Goal: Task Accomplishment & Management: Manage account settings

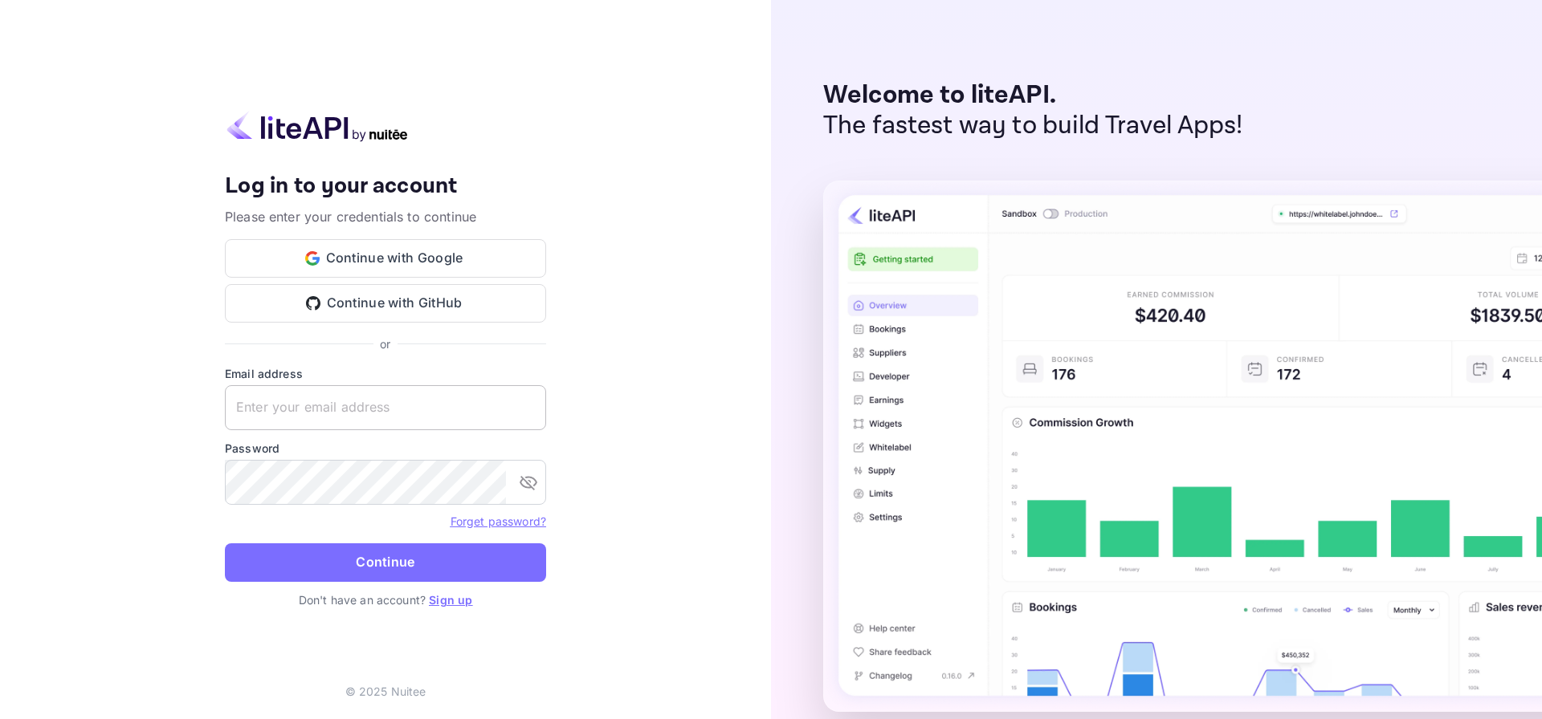
click at [359, 408] on input "text" at bounding box center [385, 407] width 321 height 45
click at [0, 719] on com-1password-button at bounding box center [0, 719] width 0 height 0
type input "dev@insiderinns.com"
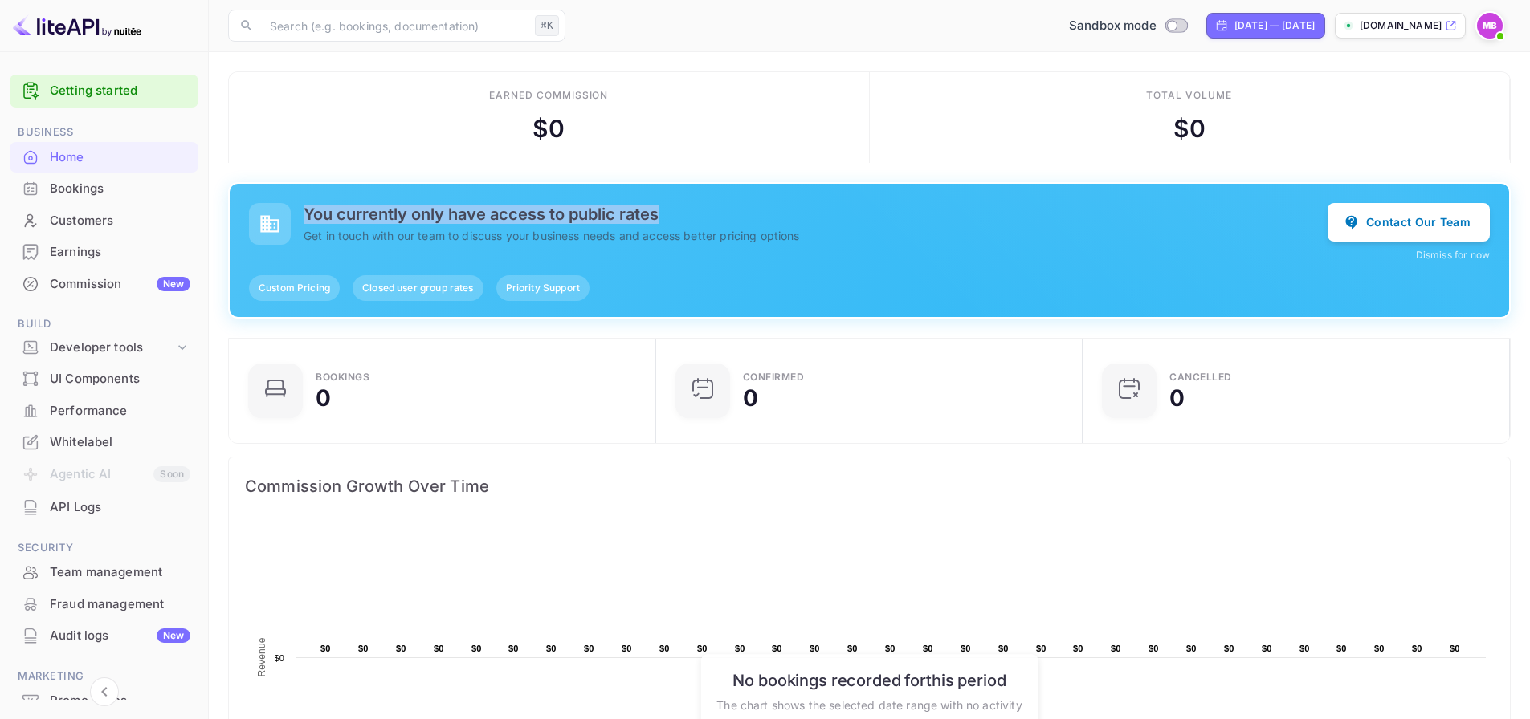
drag, startPoint x: 306, startPoint y: 215, endPoint x: 665, endPoint y: 214, distance: 358.9
click at [665, 214] on h5 "You currently only have access to public rates" at bounding box center [816, 214] width 1024 height 19
click at [676, 217] on h5 "You currently only have access to public rates" at bounding box center [816, 214] width 1024 height 19
drag, startPoint x: 515, startPoint y: 259, endPoint x: 709, endPoint y: 255, distance: 193.5
click at [709, 255] on div "You currently only have access to public rates Get in touch with our team to di…" at bounding box center [869, 232] width 1241 height 59
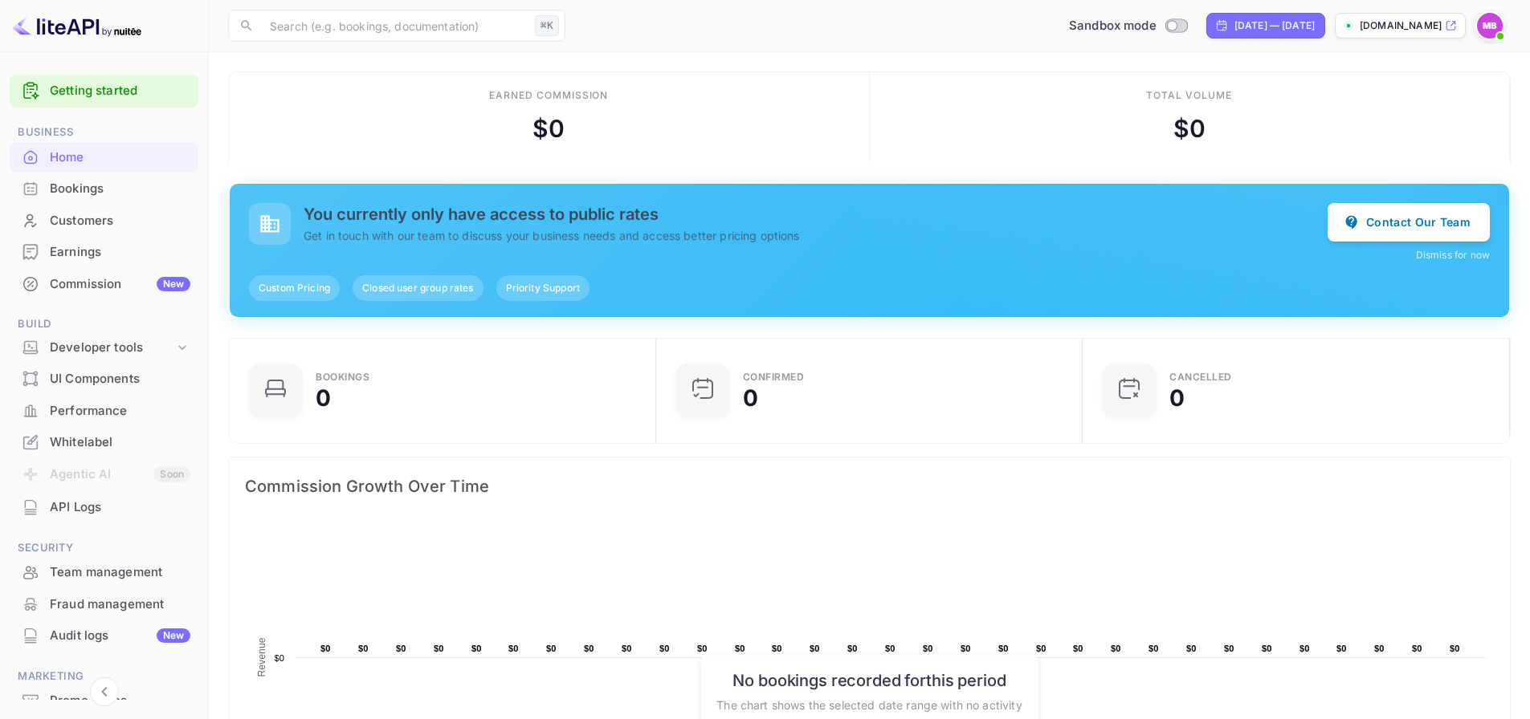
click at [528, 289] on span "Priority Support" at bounding box center [542, 288] width 93 height 14
drag, startPoint x: 477, startPoint y: 288, endPoint x: 332, endPoint y: 291, distance: 144.6
click at [332, 291] on div "Custom Pricing Closed user group rates Priority Support" at bounding box center [869, 288] width 1241 height 26
click at [426, 266] on div "You currently only have access to public rates Get in touch with our team to di…" at bounding box center [869, 250] width 1279 height 133
drag, startPoint x: 427, startPoint y: 291, endPoint x: 338, endPoint y: 291, distance: 89.1
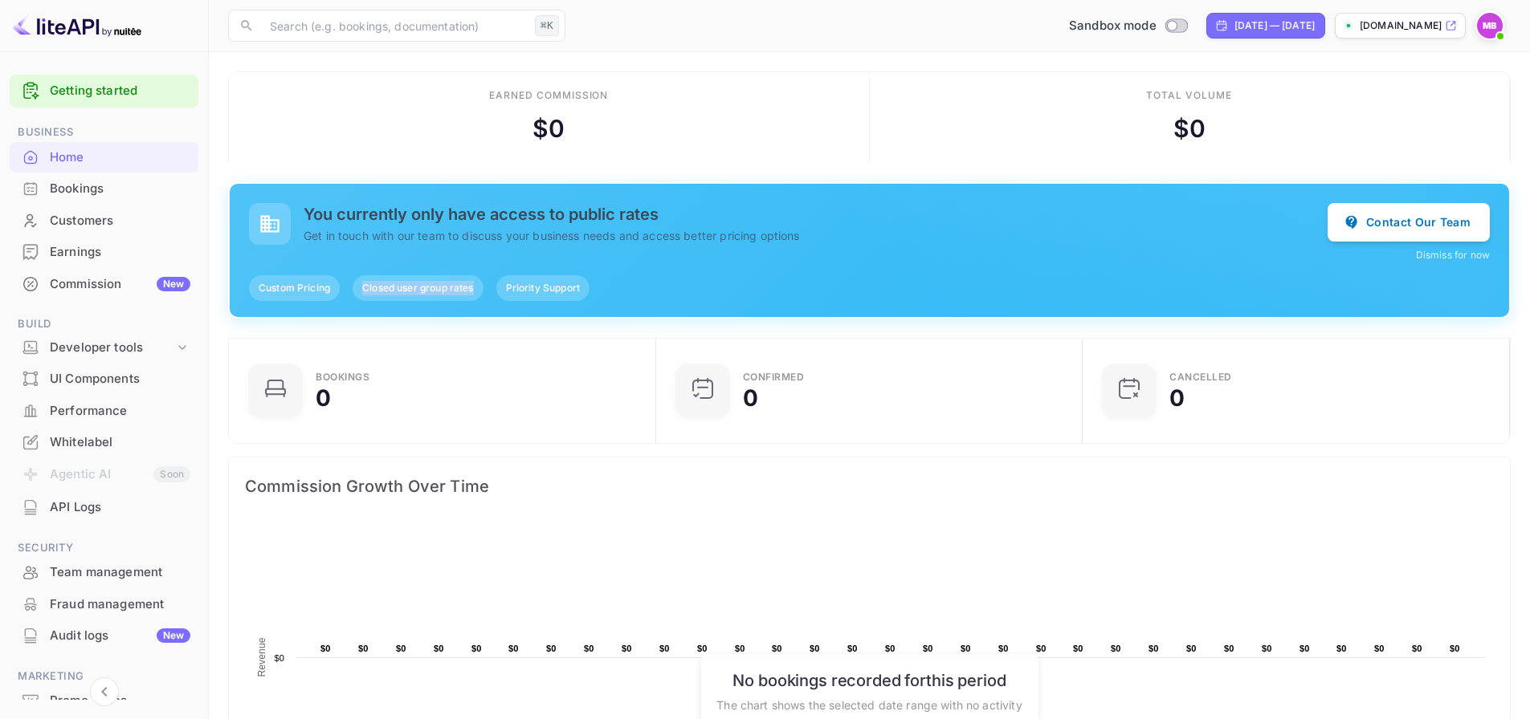
click at [360, 291] on span "Closed user group rates" at bounding box center [417, 288] width 130 height 14
drag, startPoint x: 307, startPoint y: 291, endPoint x: 269, endPoint y: 292, distance: 37.7
click at [296, 292] on span "Custom Pricing" at bounding box center [294, 288] width 91 height 14
drag, startPoint x: 266, startPoint y: 292, endPoint x: 326, endPoint y: 289, distance: 60.3
click at [326, 289] on span "Custom Pricing" at bounding box center [294, 288] width 91 height 14
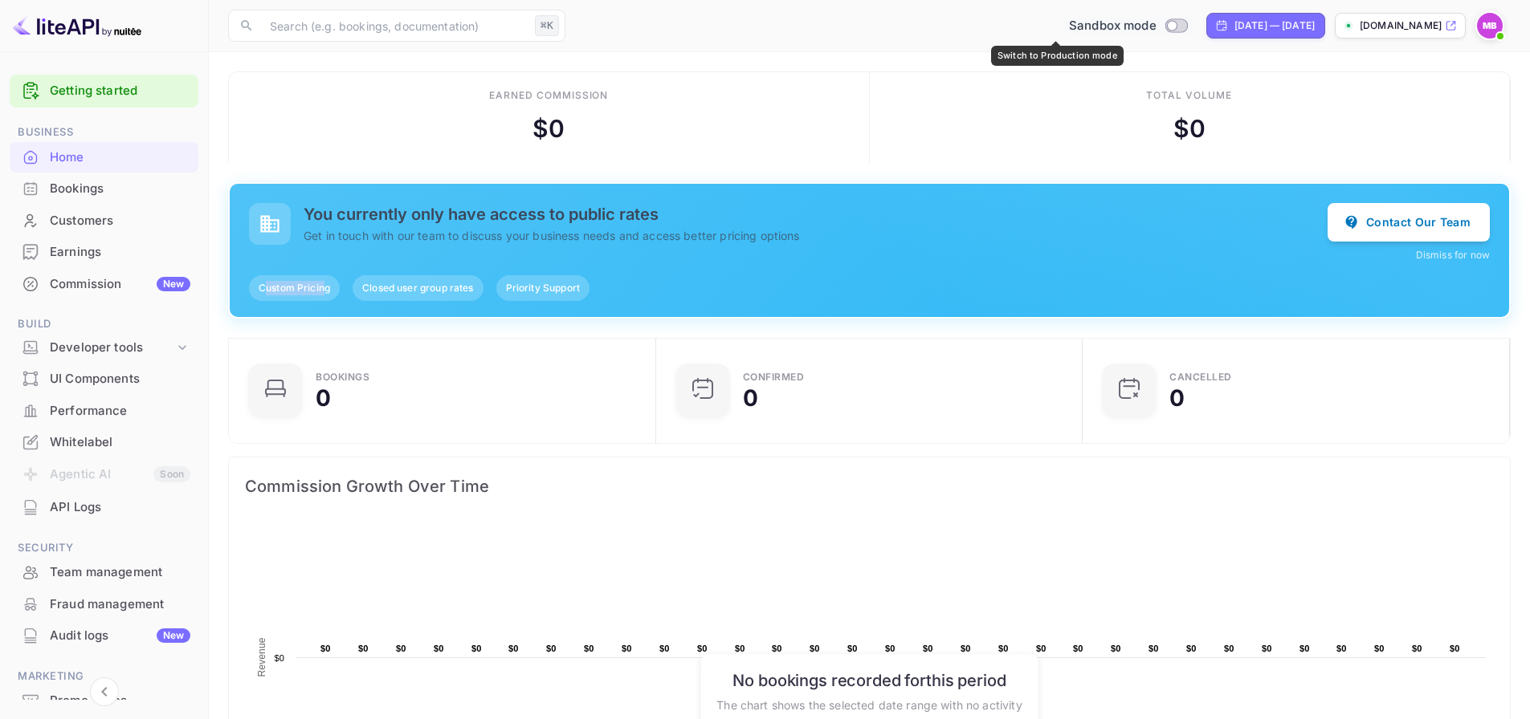
click at [1155, 27] on input "Switch to Production mode" at bounding box center [1171, 25] width 32 height 10
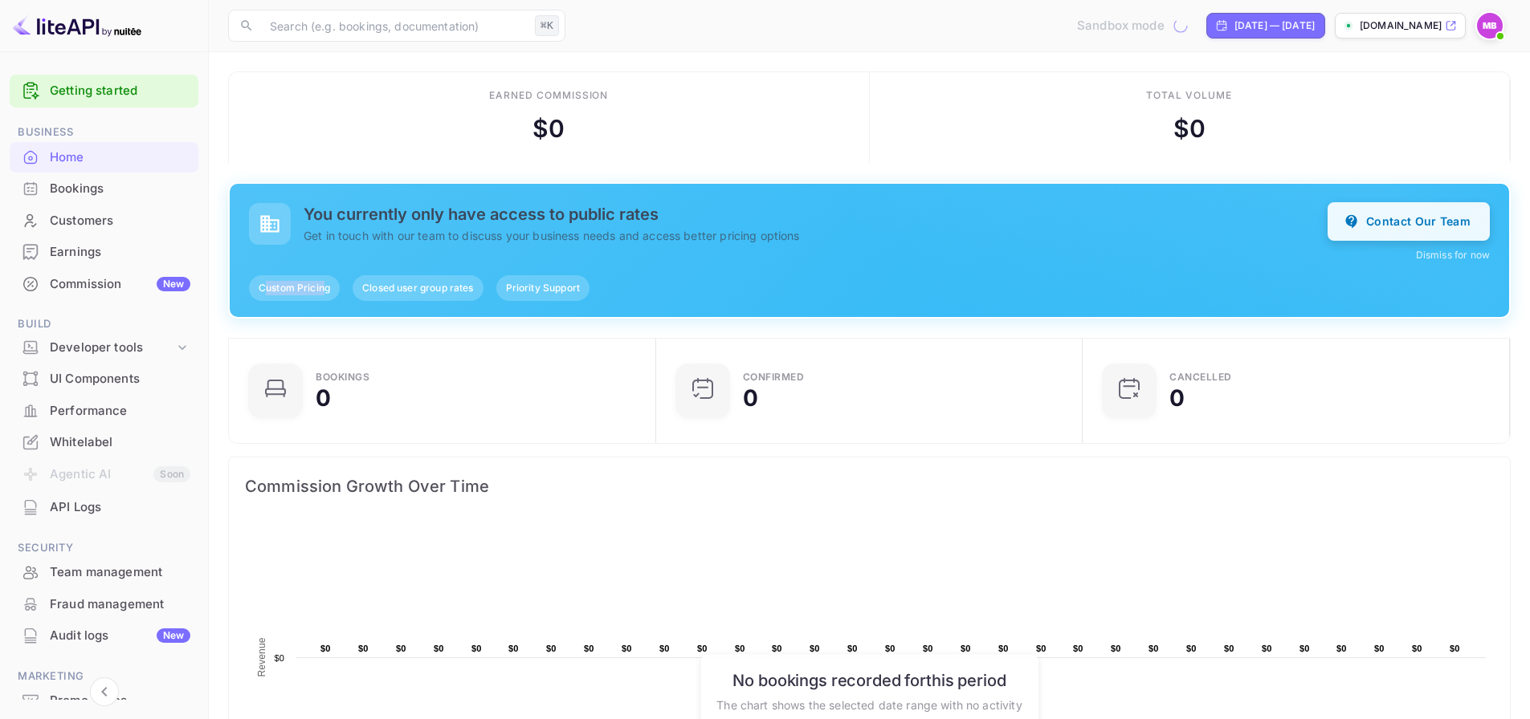
click at [1378, 226] on button "Contact Our Team" at bounding box center [1408, 221] width 162 height 39
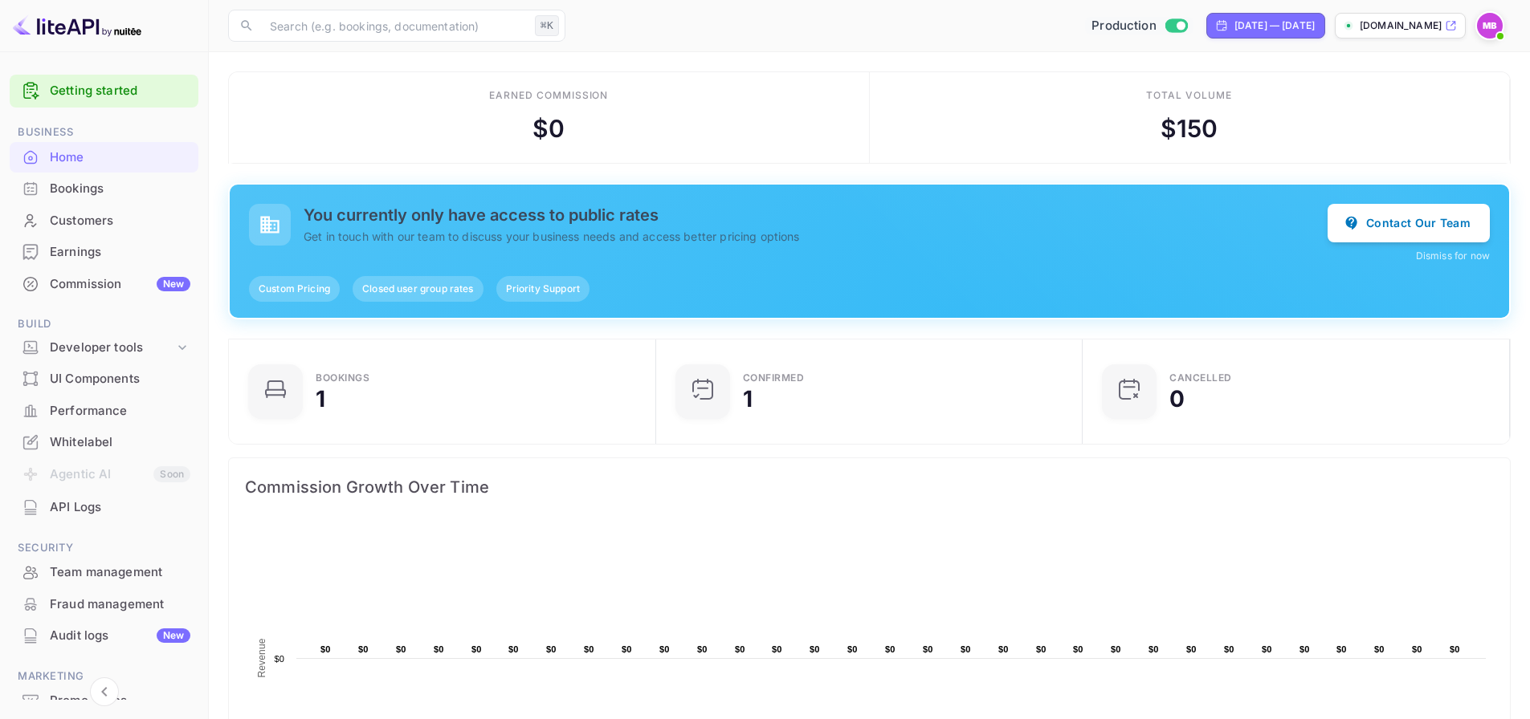
scroll to position [13, 13]
click at [1164, 24] on input "Switch to Sandbox mode" at bounding box center [1180, 25] width 32 height 10
checkbox input "false"
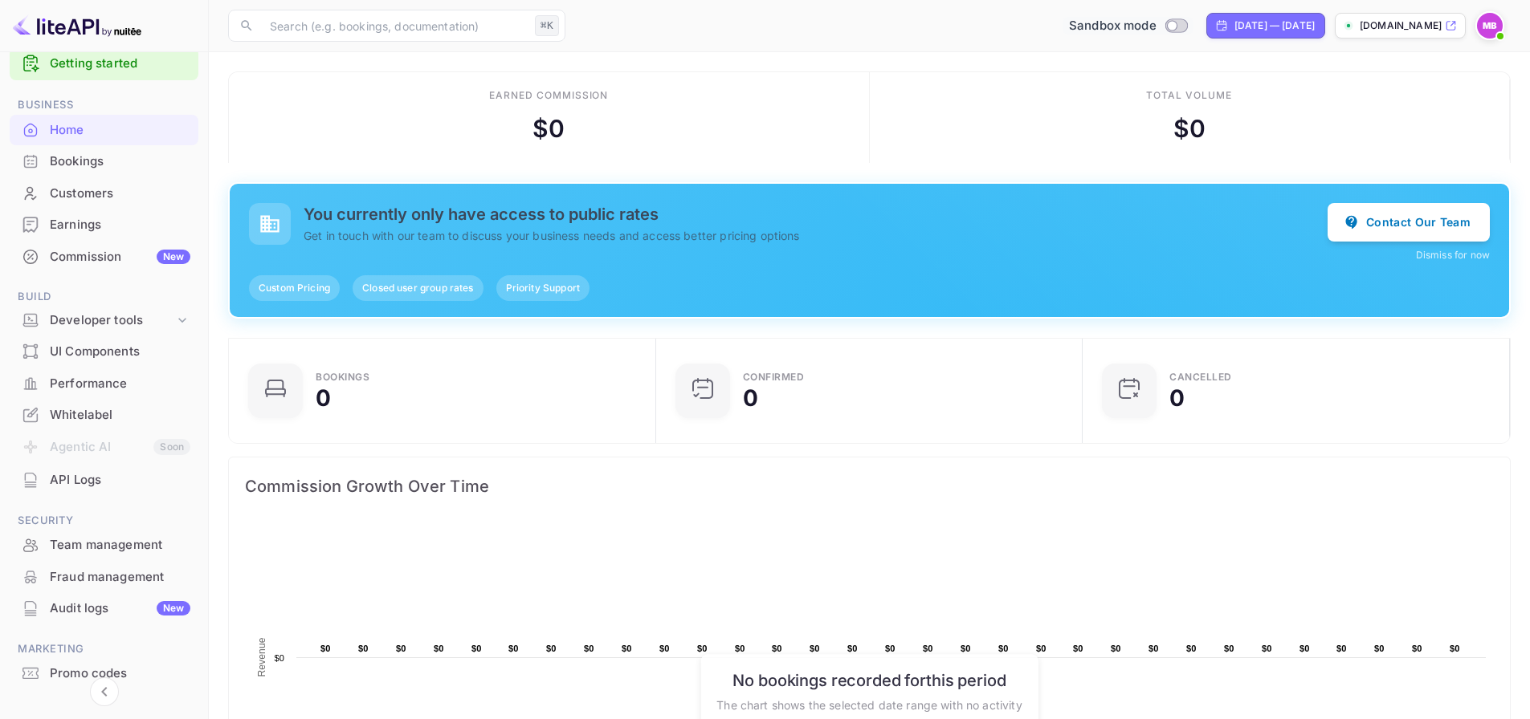
scroll to position [0, 0]
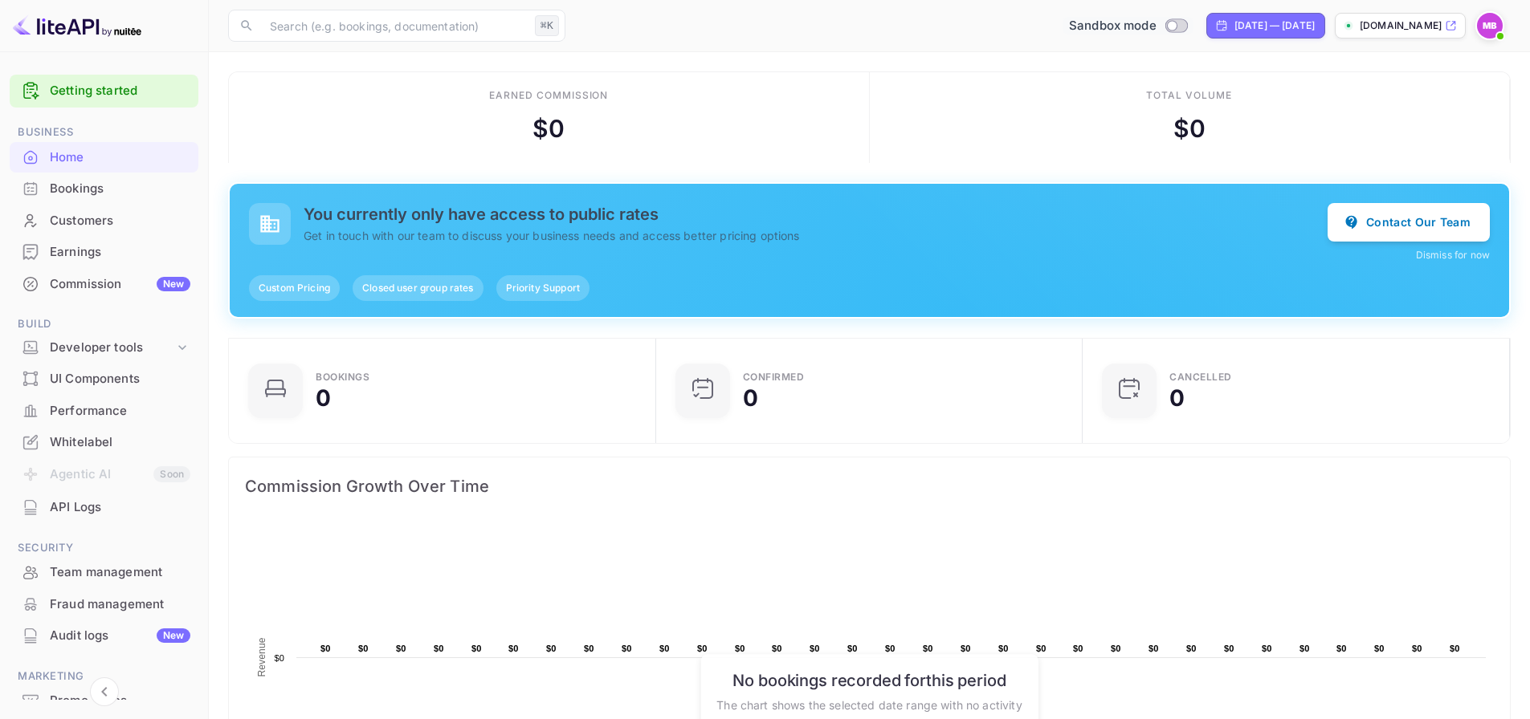
click at [99, 94] on link "Getting started" at bounding box center [120, 91] width 141 height 18
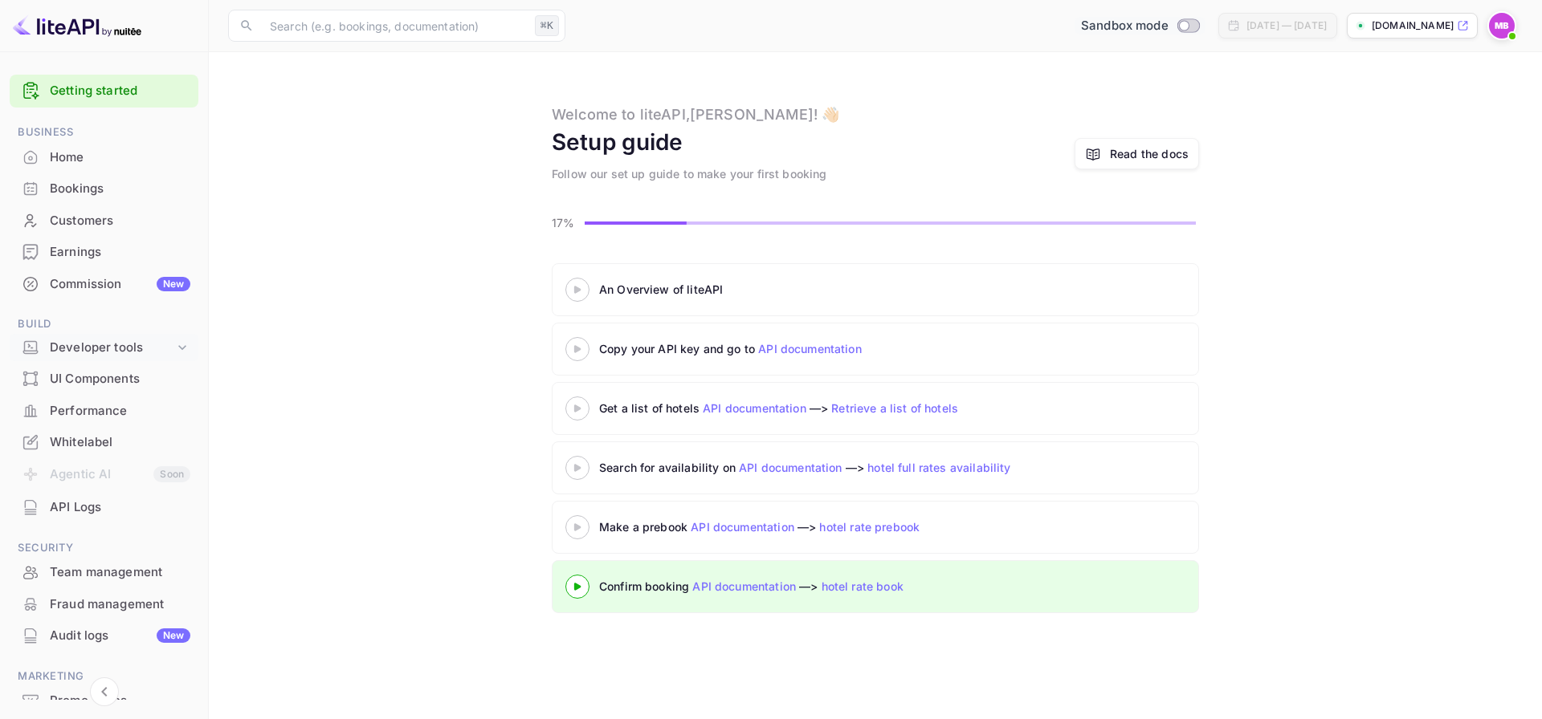
click at [106, 348] on div "Developer tools" at bounding box center [112, 348] width 124 height 18
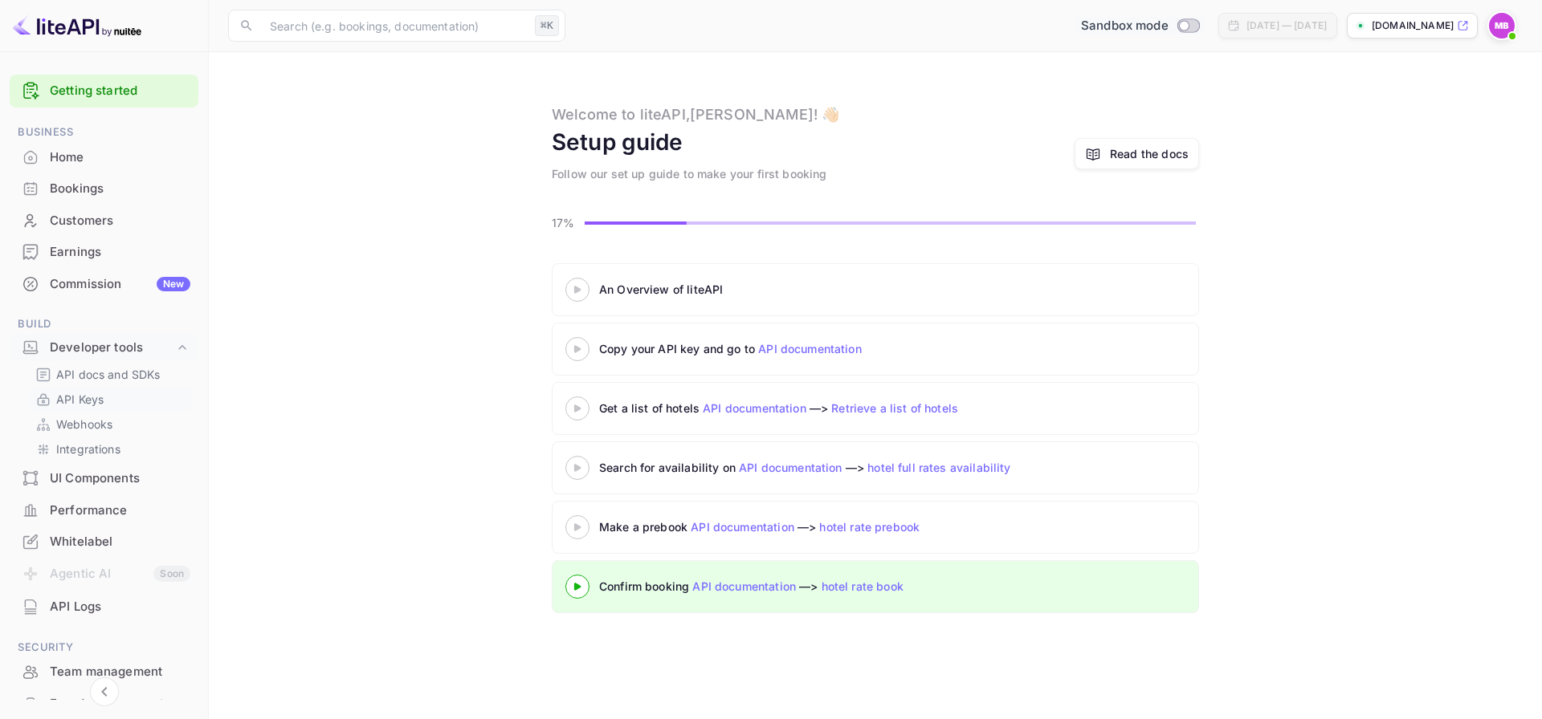
click at [90, 397] on p "API Keys" at bounding box center [79, 399] width 47 height 17
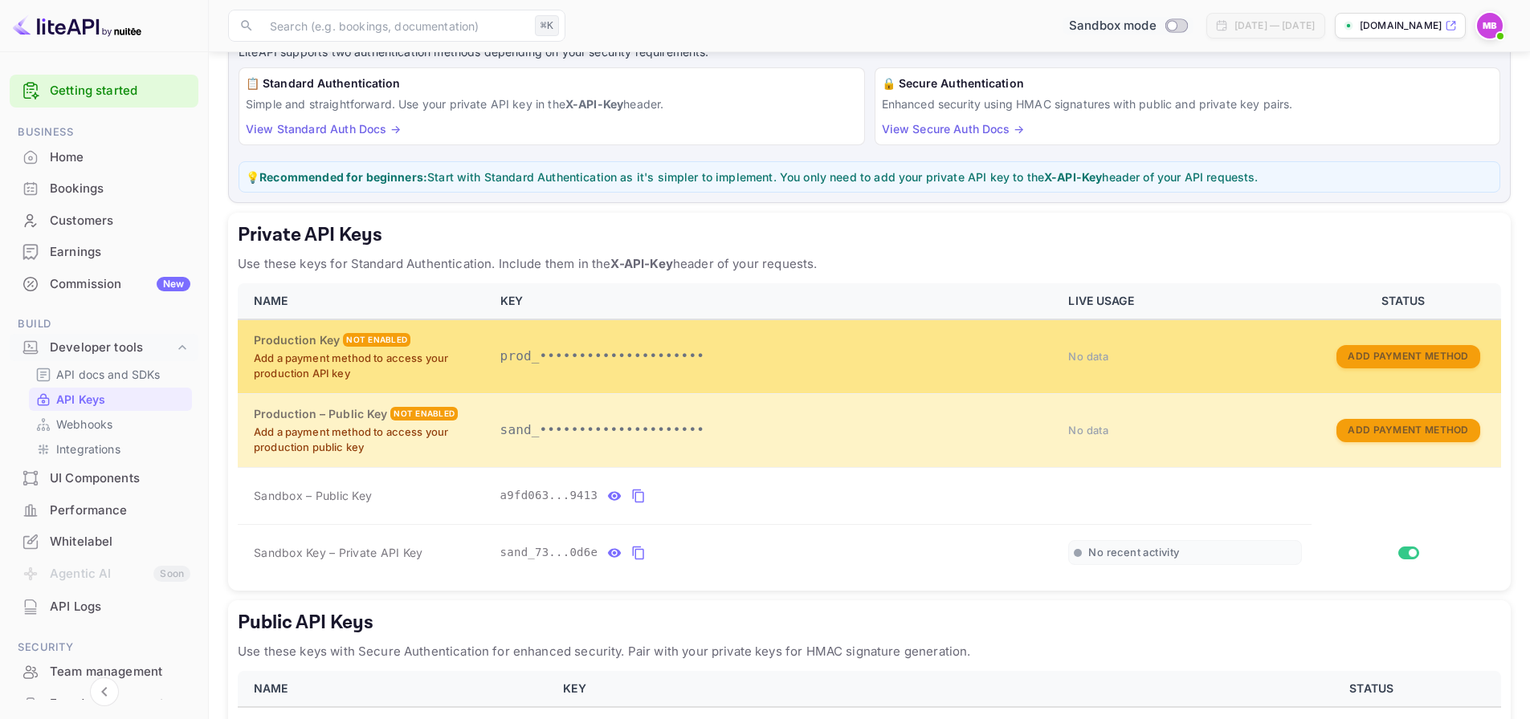
scroll to position [245, 0]
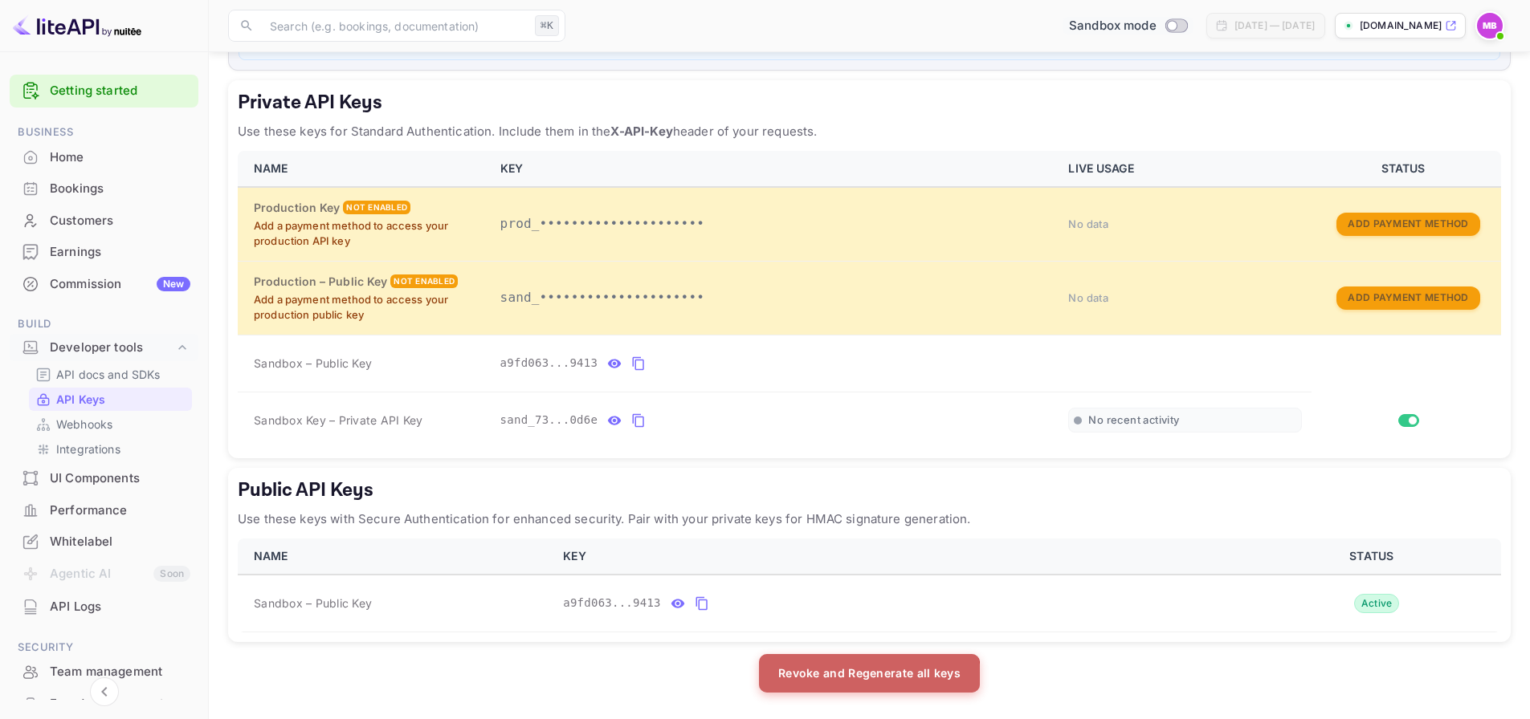
click at [848, 686] on button "Revoke and Regenerate all keys" at bounding box center [869, 673] width 221 height 39
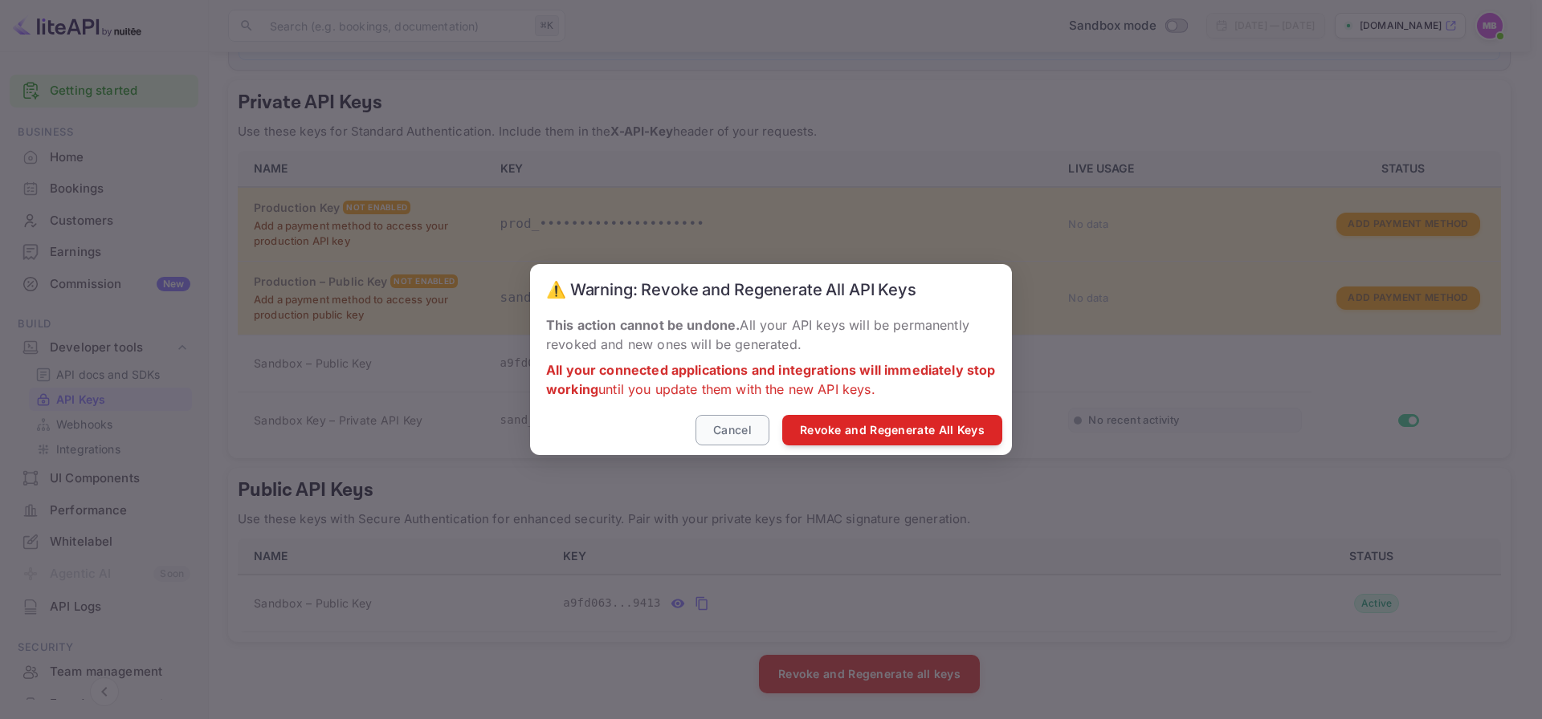
click at [736, 434] on button "Cancel" at bounding box center [732, 430] width 74 height 31
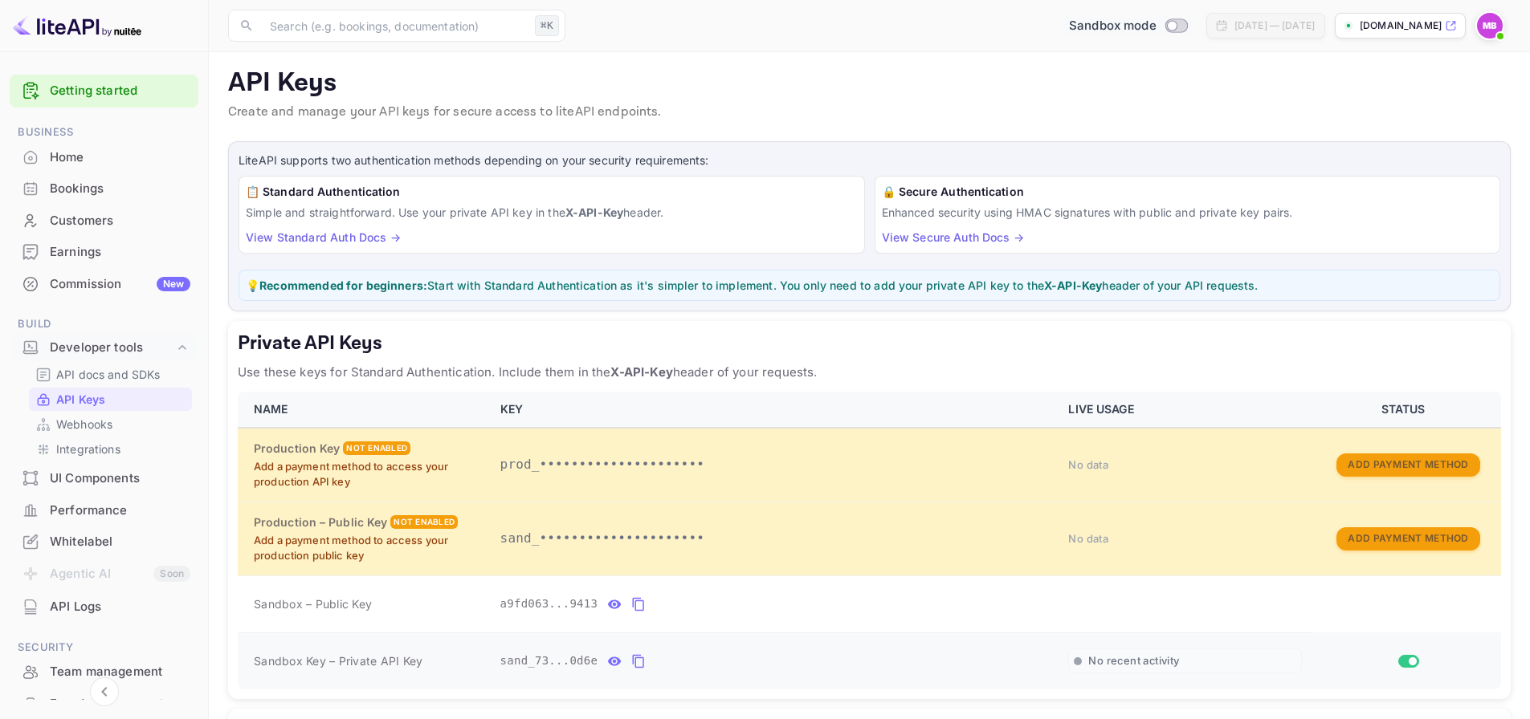
scroll to position [0, 0]
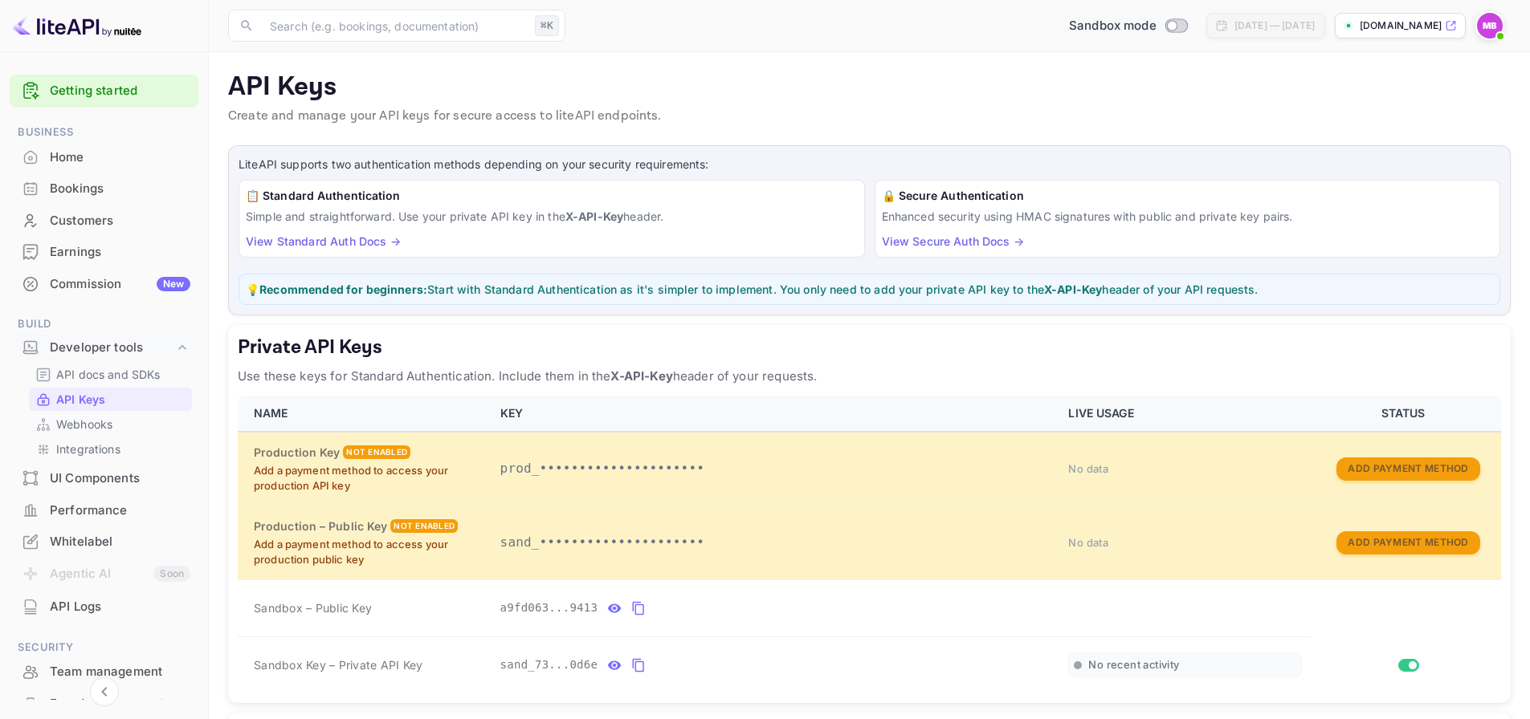
click at [1378, 26] on p "[DOMAIN_NAME]" at bounding box center [1400, 25] width 82 height 14
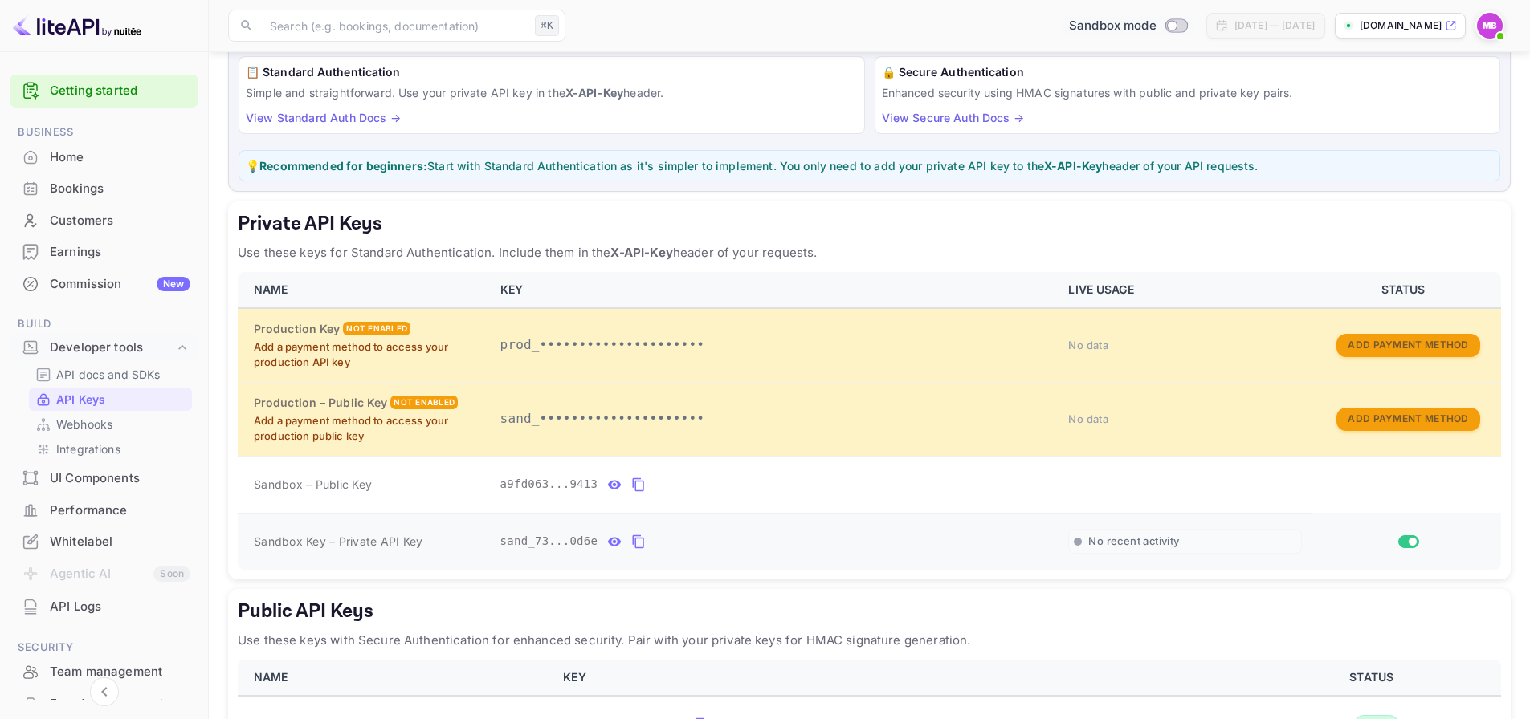
scroll to position [245, 0]
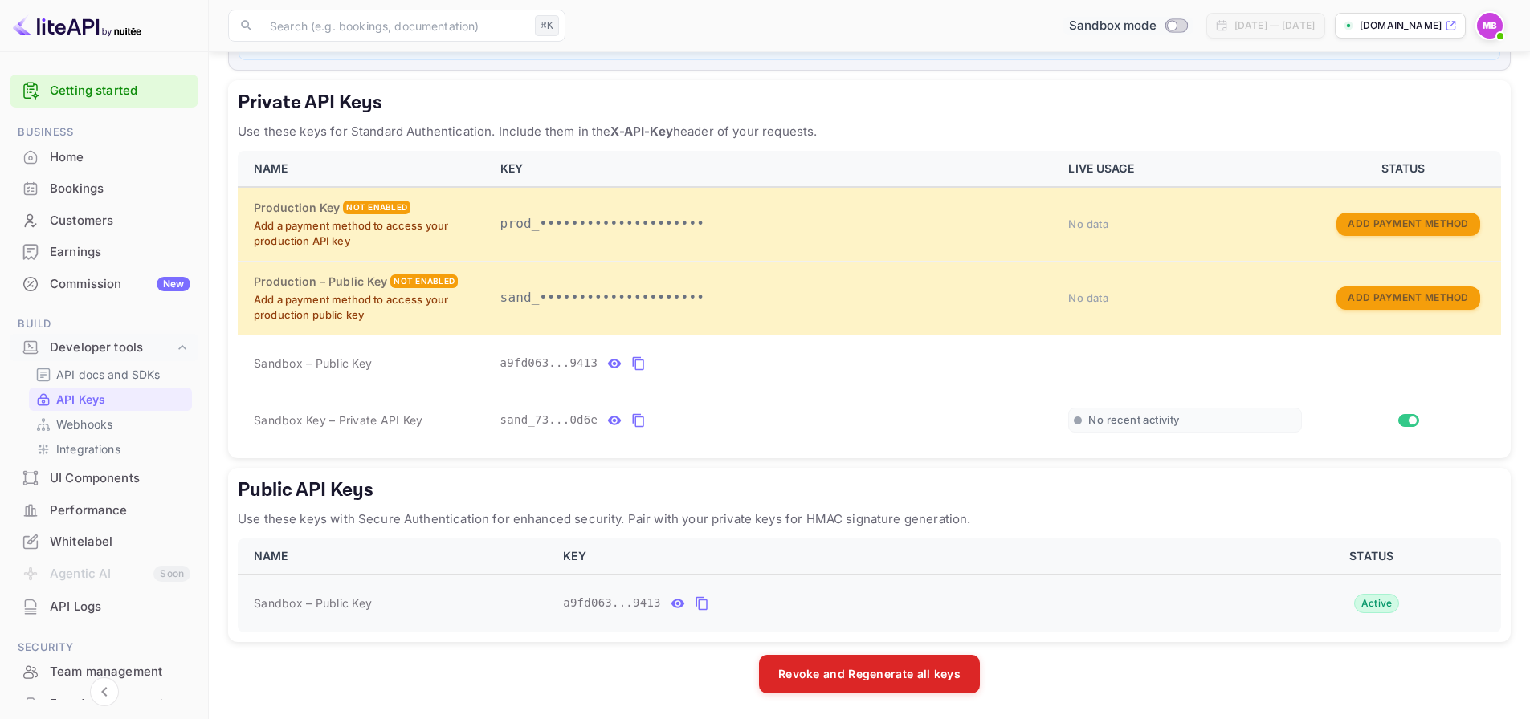
click at [699, 602] on icon "public api keys table" at bounding box center [700, 604] width 11 height 14
click at [79, 154] on div "Home" at bounding box center [120, 158] width 141 height 18
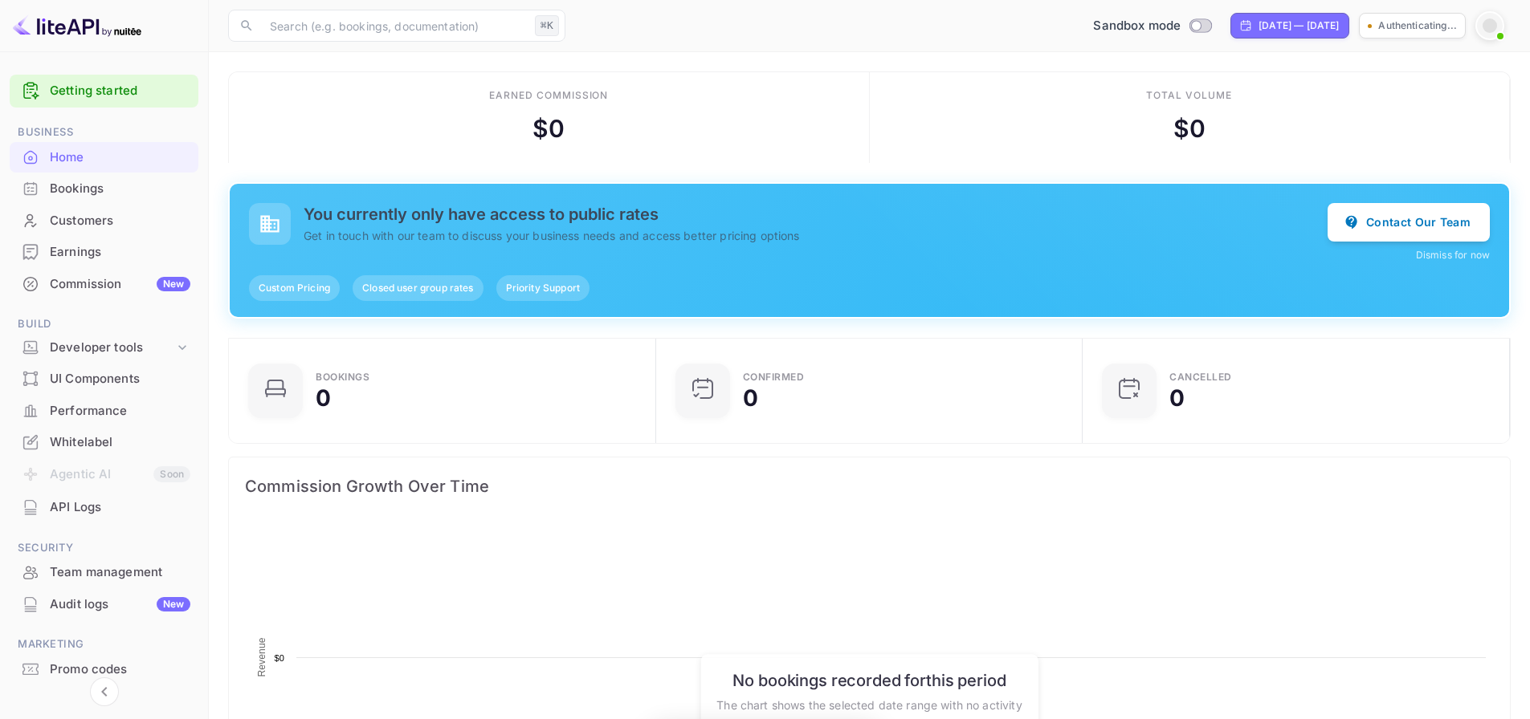
scroll to position [249, 405]
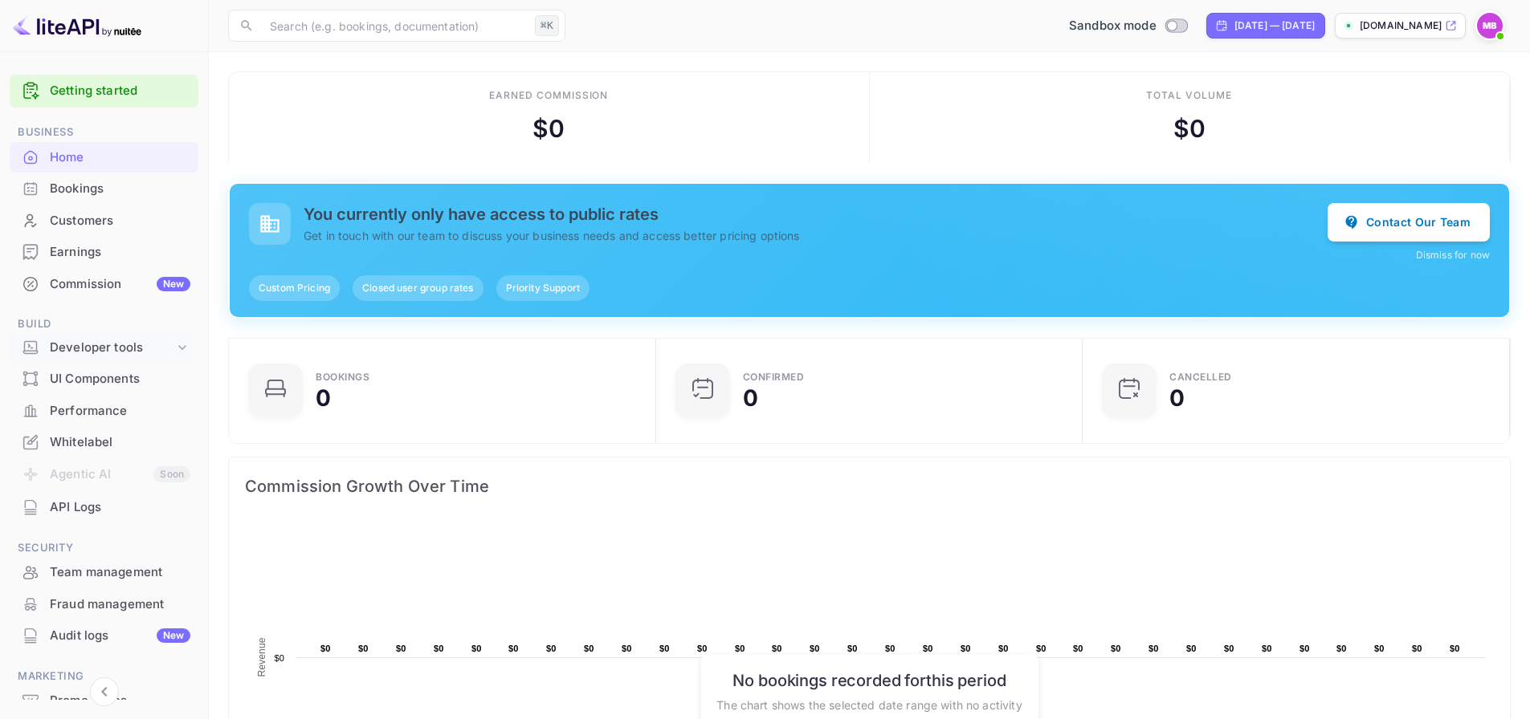
click at [107, 357] on div "Developer tools" at bounding box center [104, 348] width 189 height 28
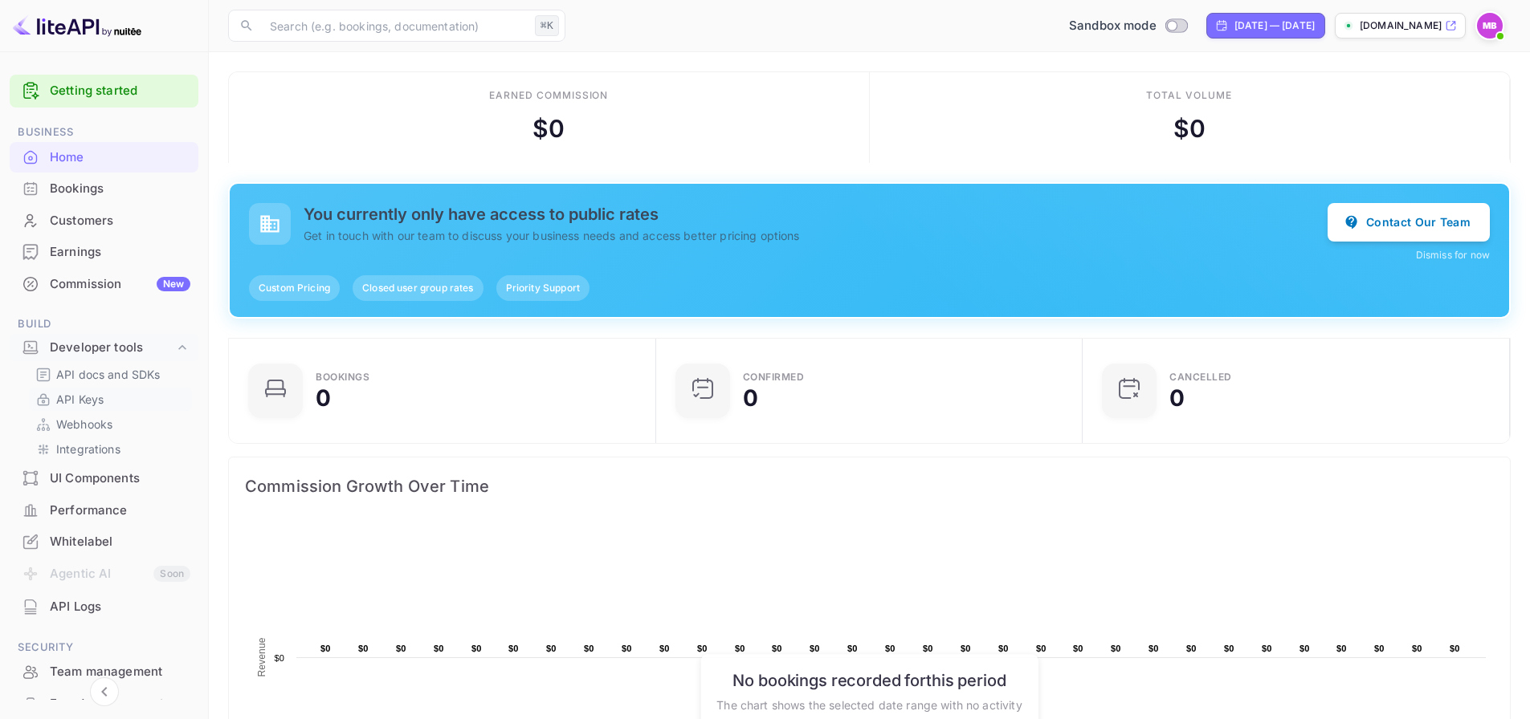
click at [107, 402] on link "API Keys" at bounding box center [110, 399] width 150 height 17
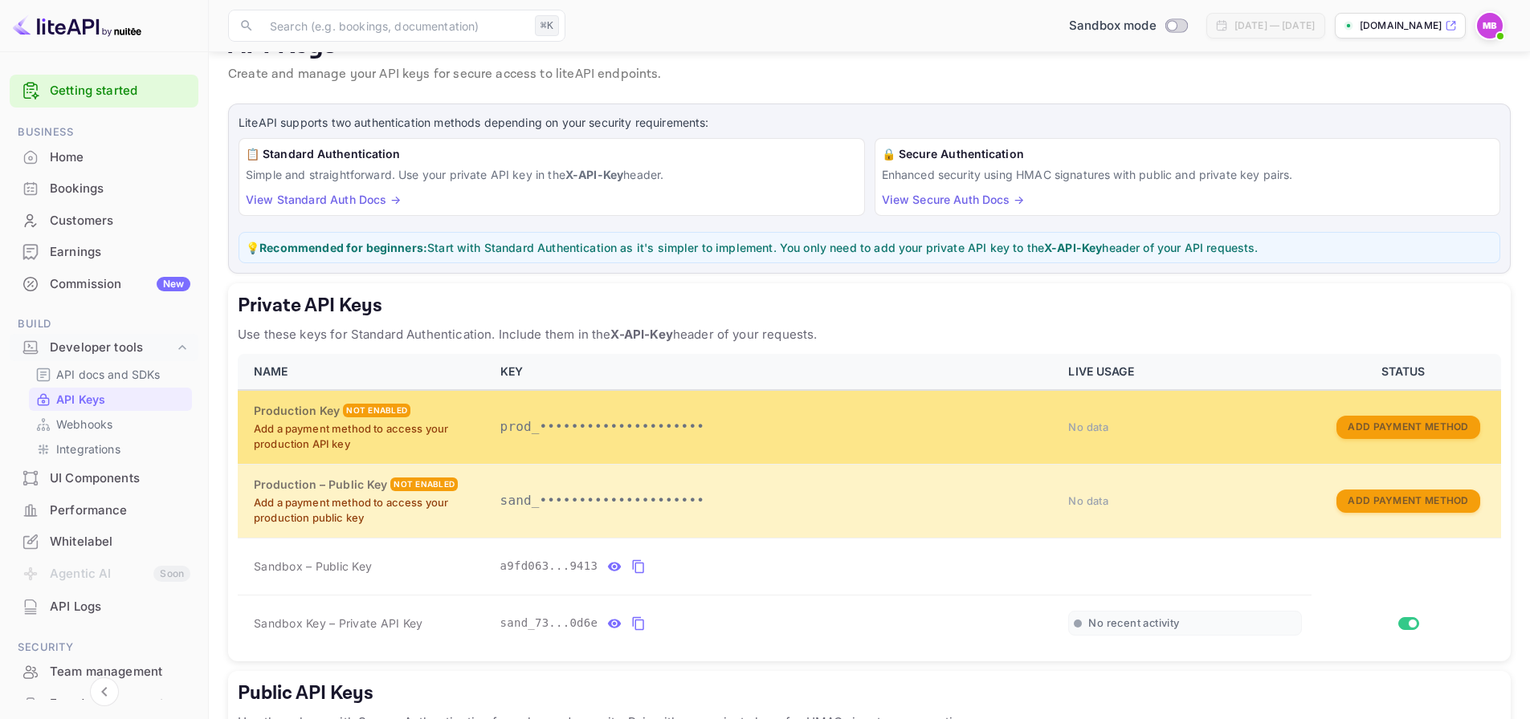
scroll to position [52, 0]
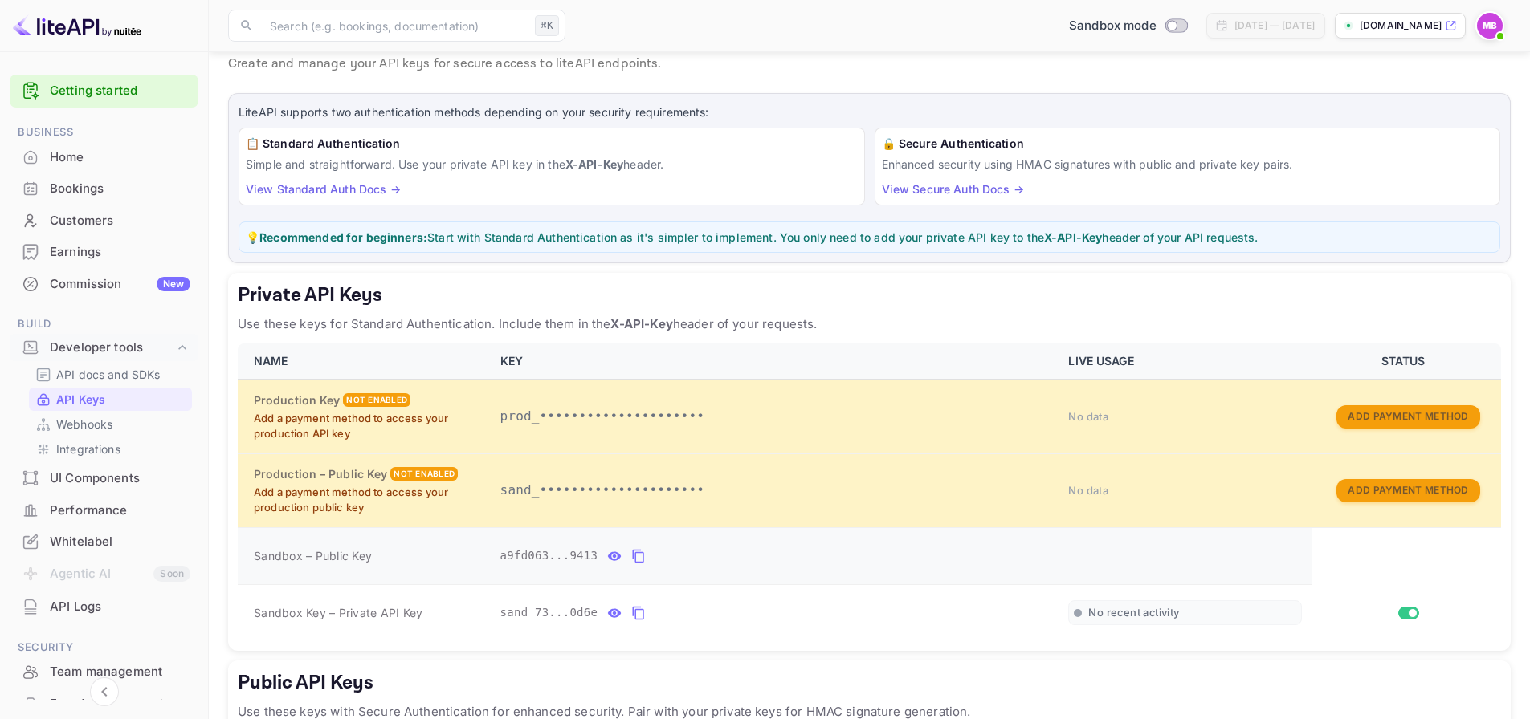
click at [636, 559] on icon "private api keys table" at bounding box center [638, 556] width 14 height 19
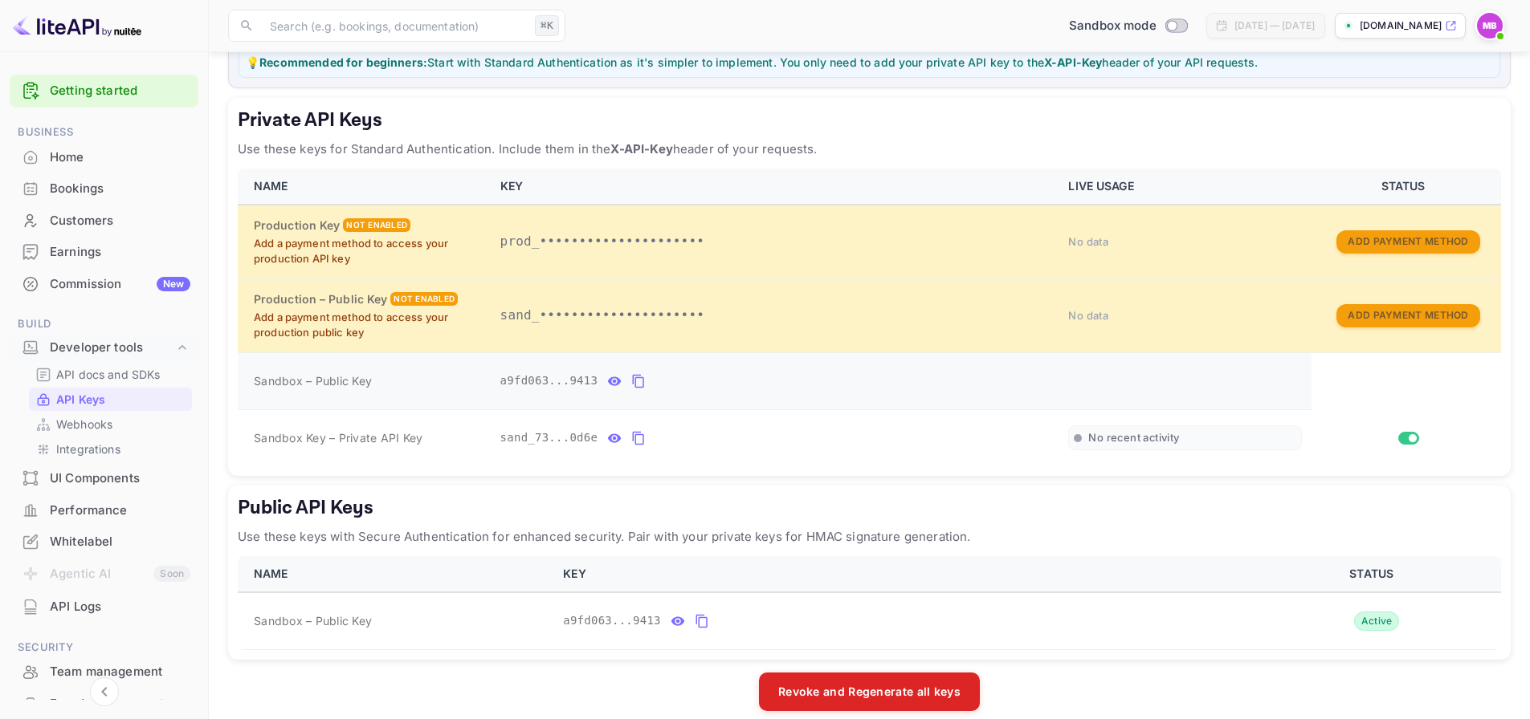
scroll to position [240, 0]
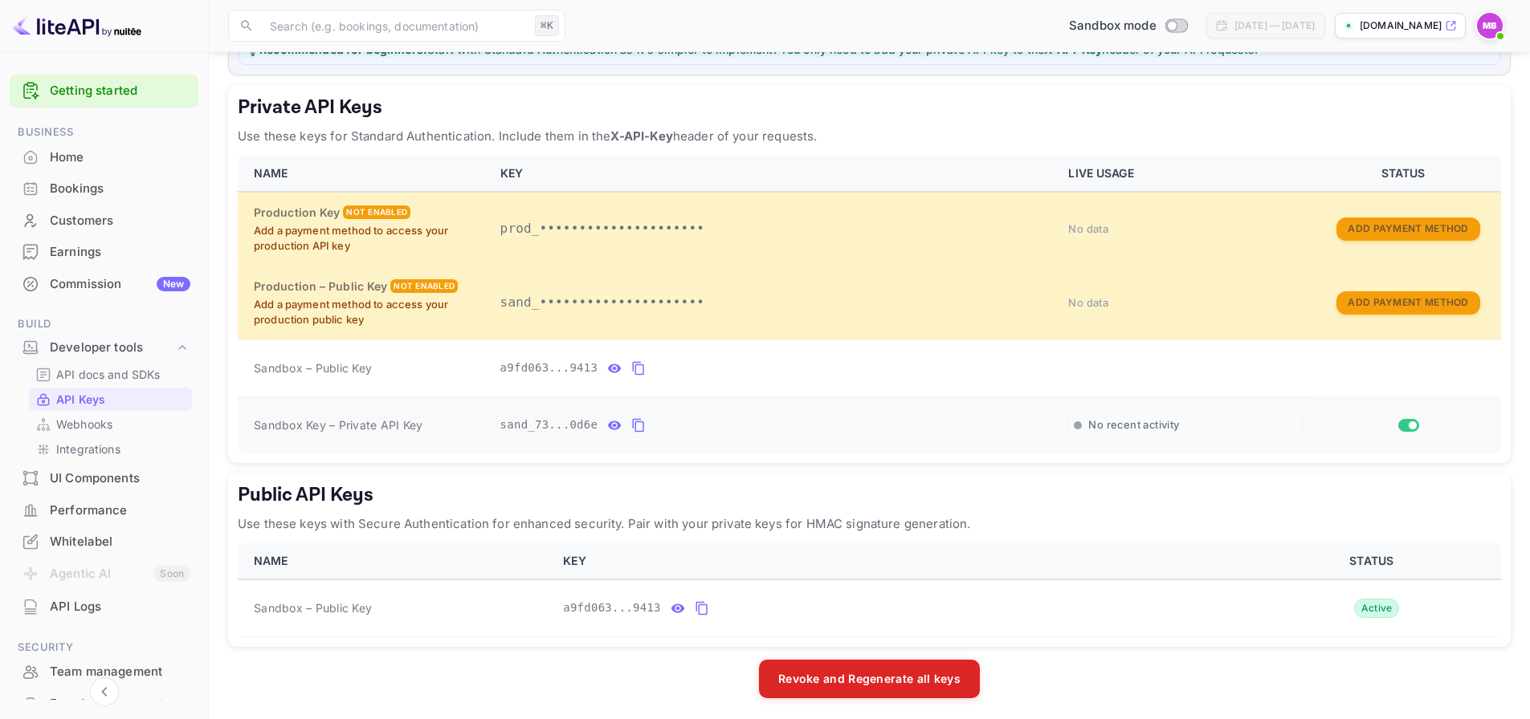
click at [636, 428] on icon "private api keys table" at bounding box center [638, 425] width 14 height 19
click at [1079, 426] on div "private api keys table" at bounding box center [1078, 426] width 8 height 8
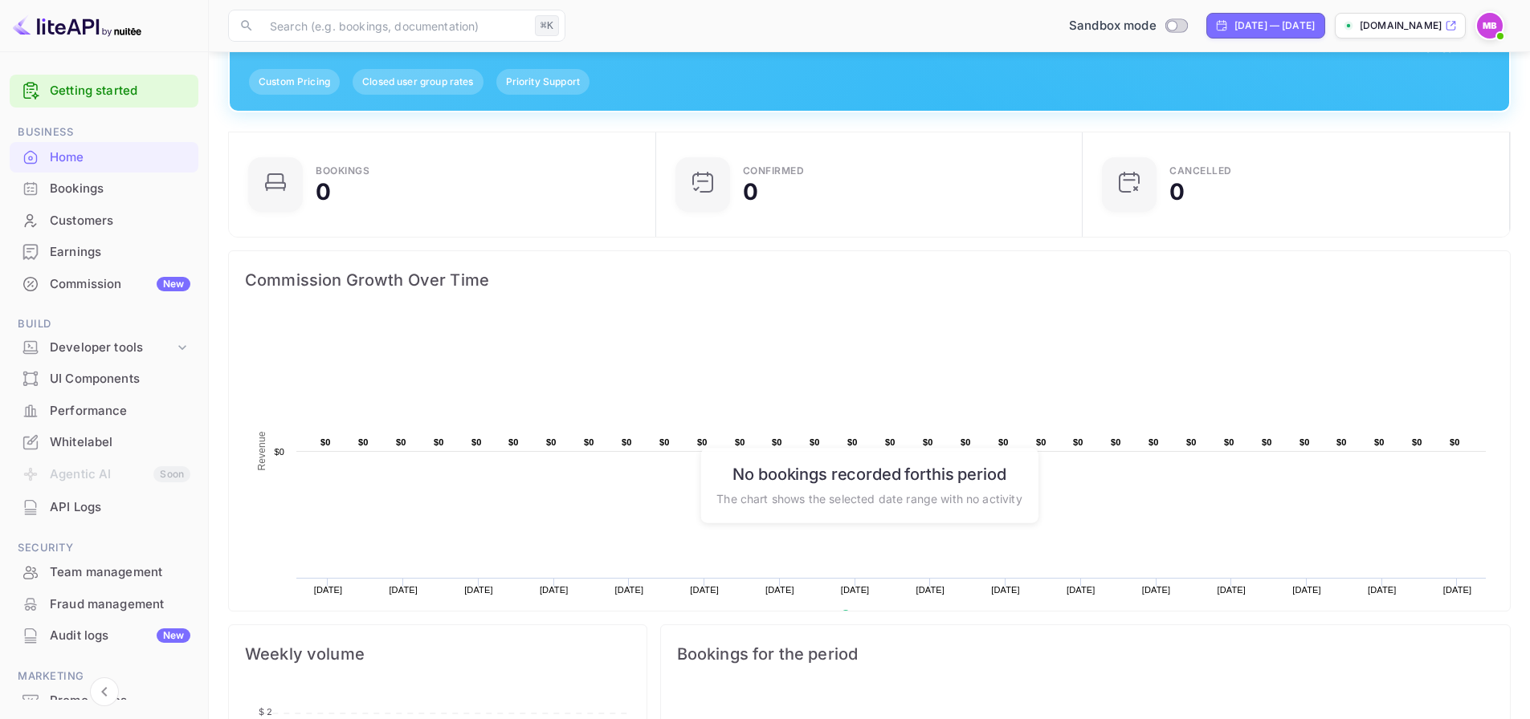
scroll to position [216, 0]
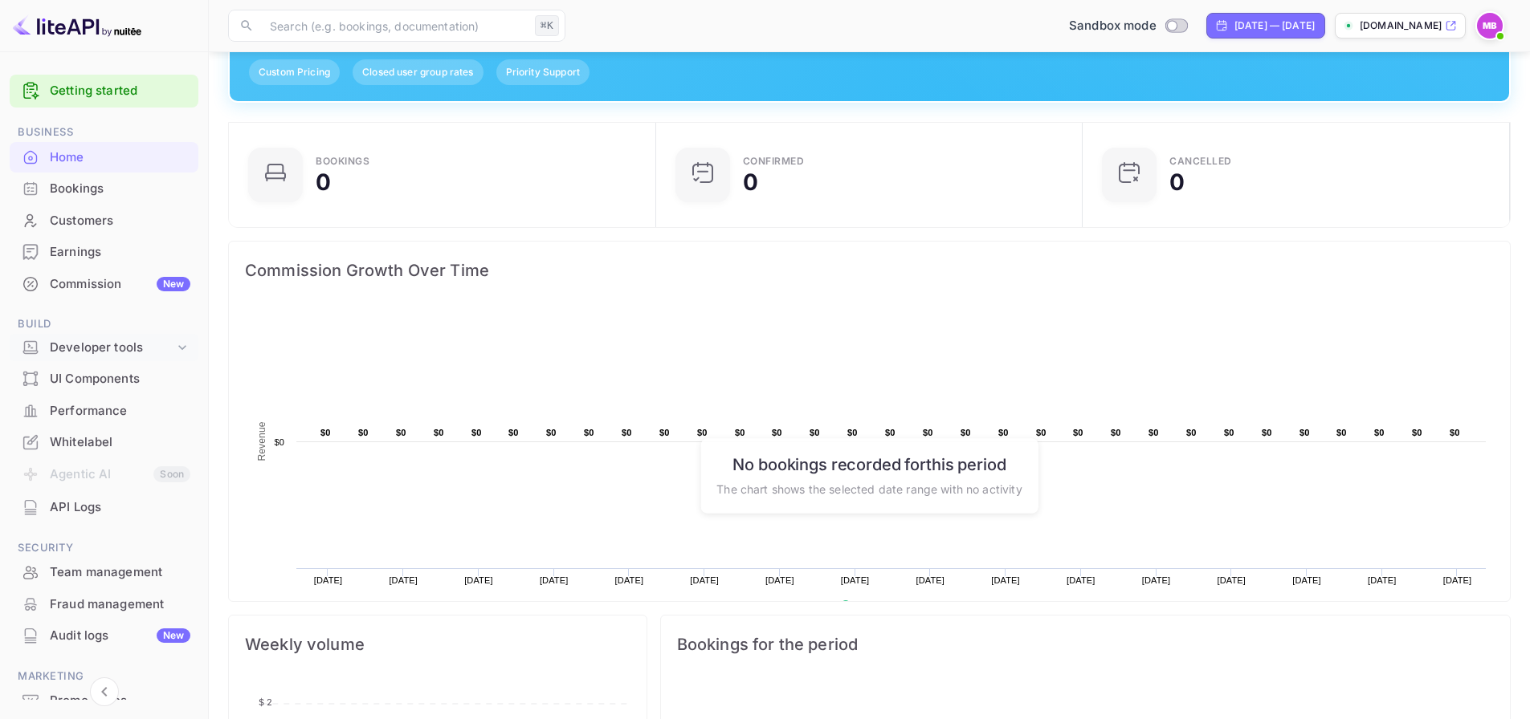
click at [118, 357] on div "Developer tools" at bounding box center [104, 348] width 189 height 28
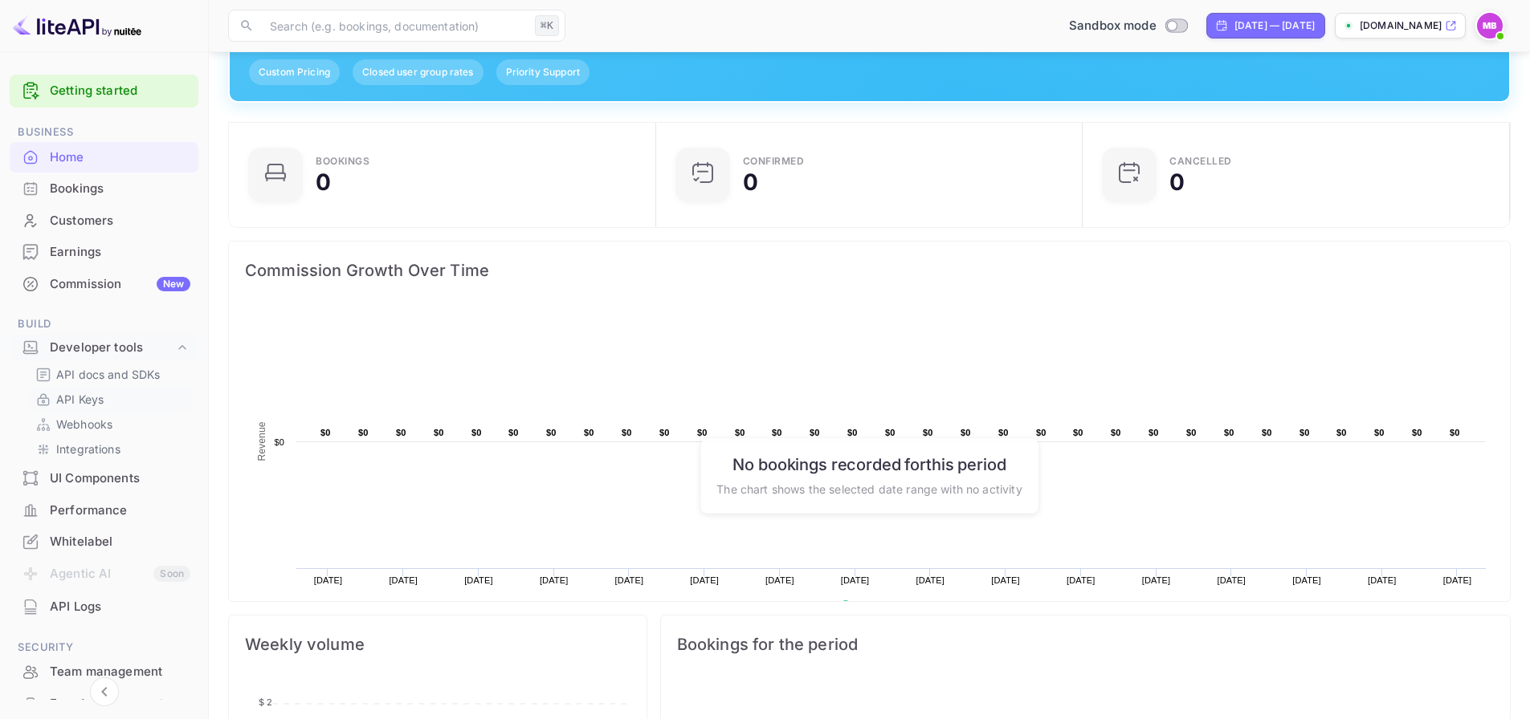
click at [96, 406] on p "API Keys" at bounding box center [79, 399] width 47 height 17
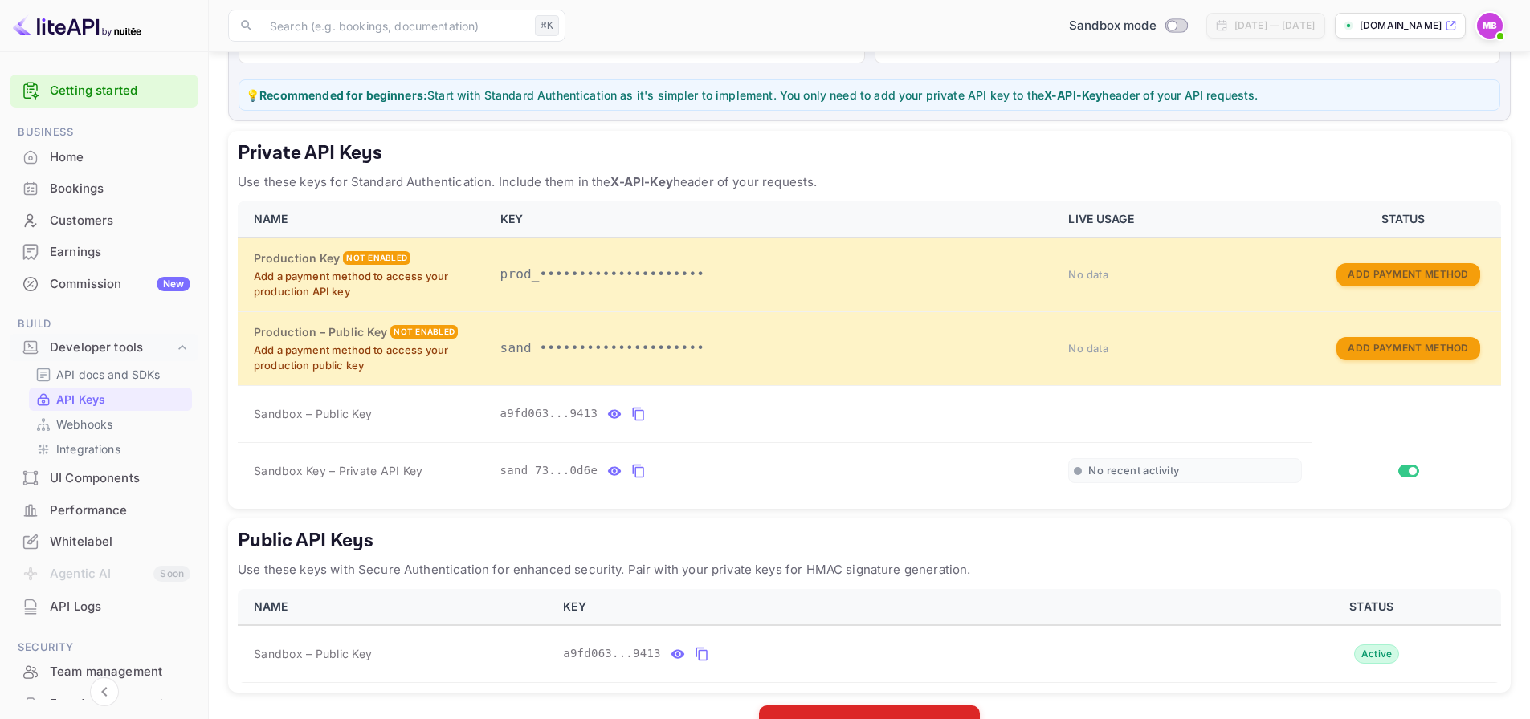
scroll to position [245, 0]
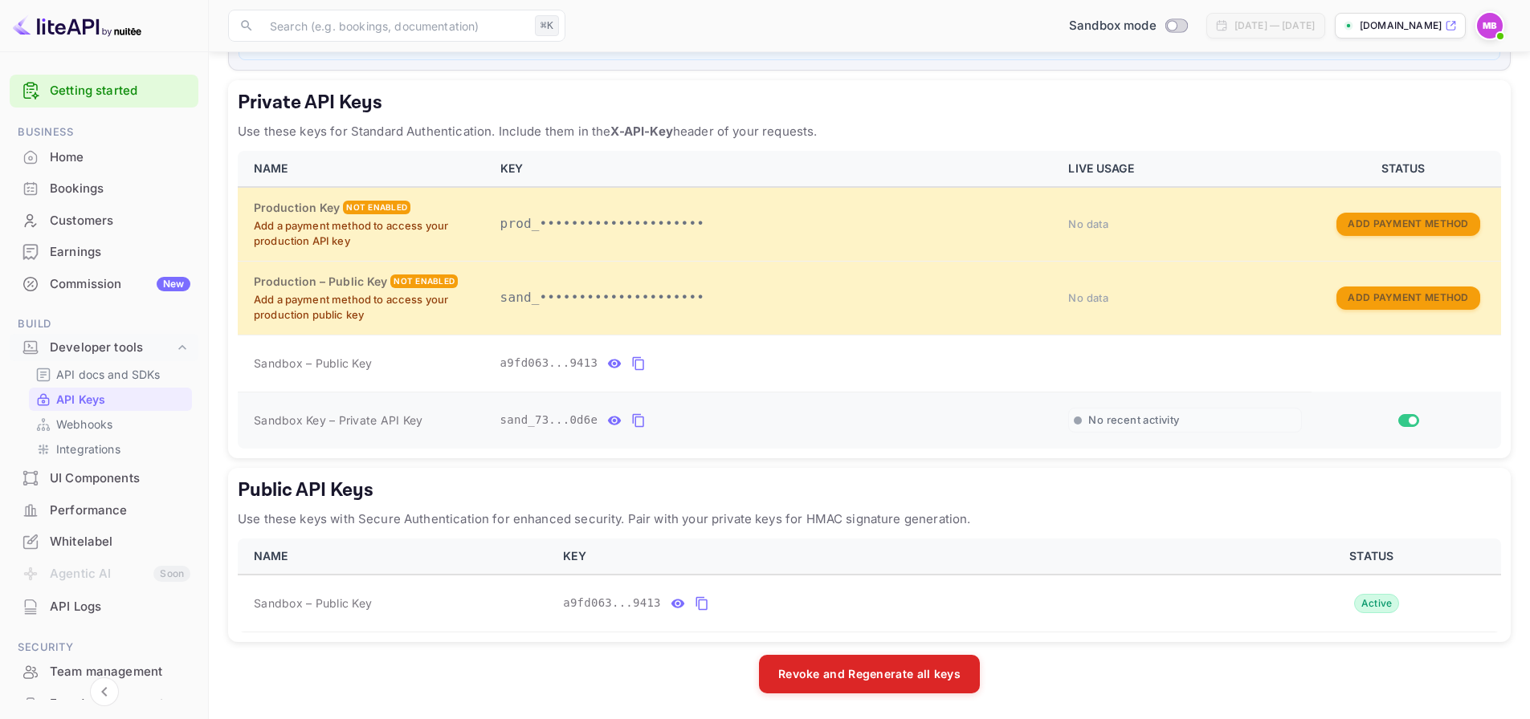
click at [617, 422] on icon "private api keys table" at bounding box center [614, 420] width 14 height 19
click at [614, 365] on icon "private api keys table" at bounding box center [614, 363] width 14 height 19
click at [679, 606] on icon "public api keys table" at bounding box center [678, 603] width 14 height 9
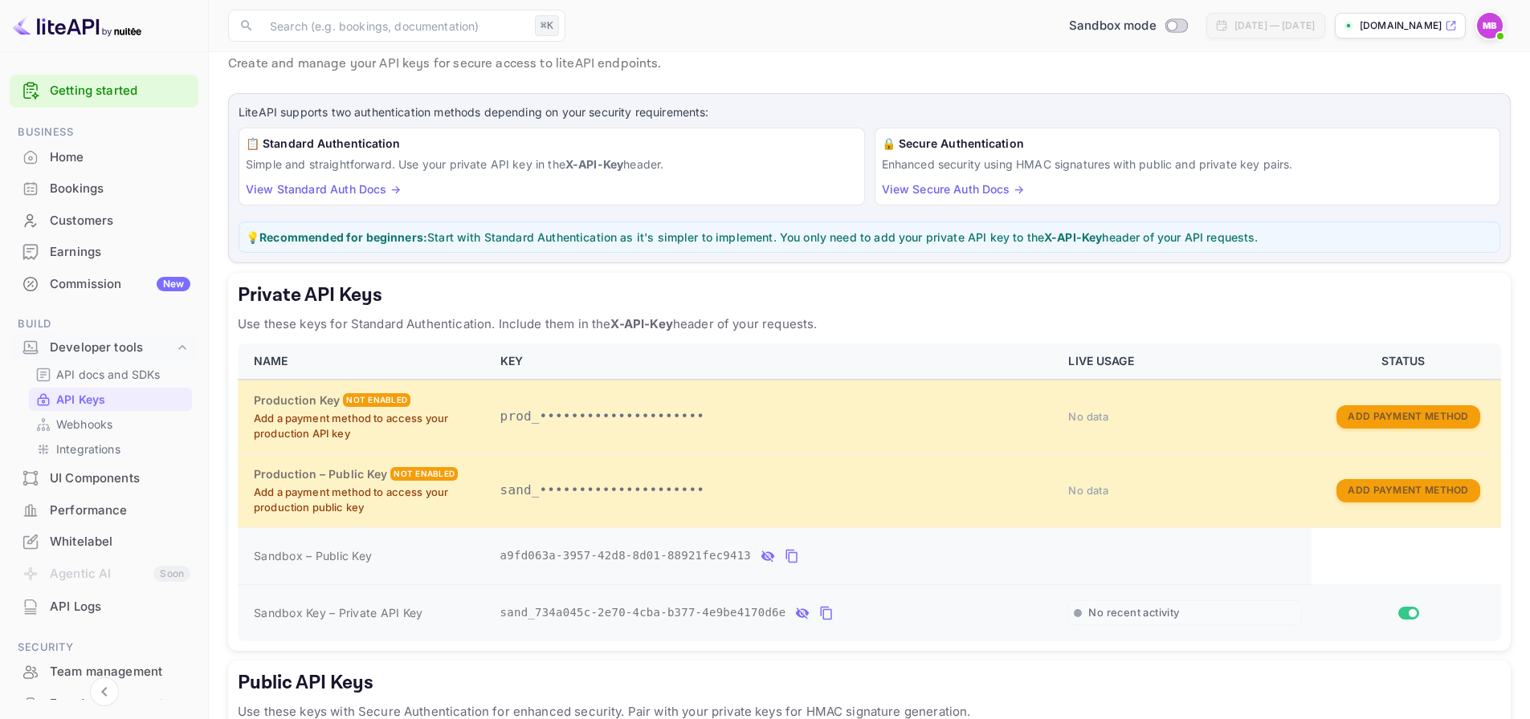
scroll to position [0, 0]
